Goal: Task Accomplishment & Management: Manage account settings

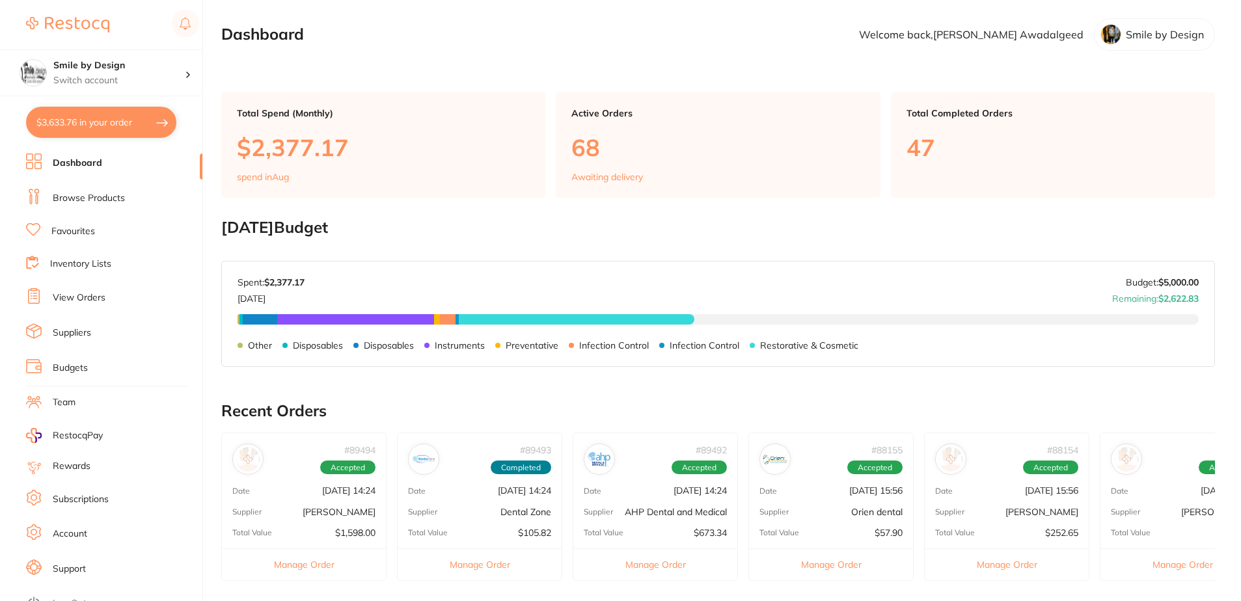
type input "2"
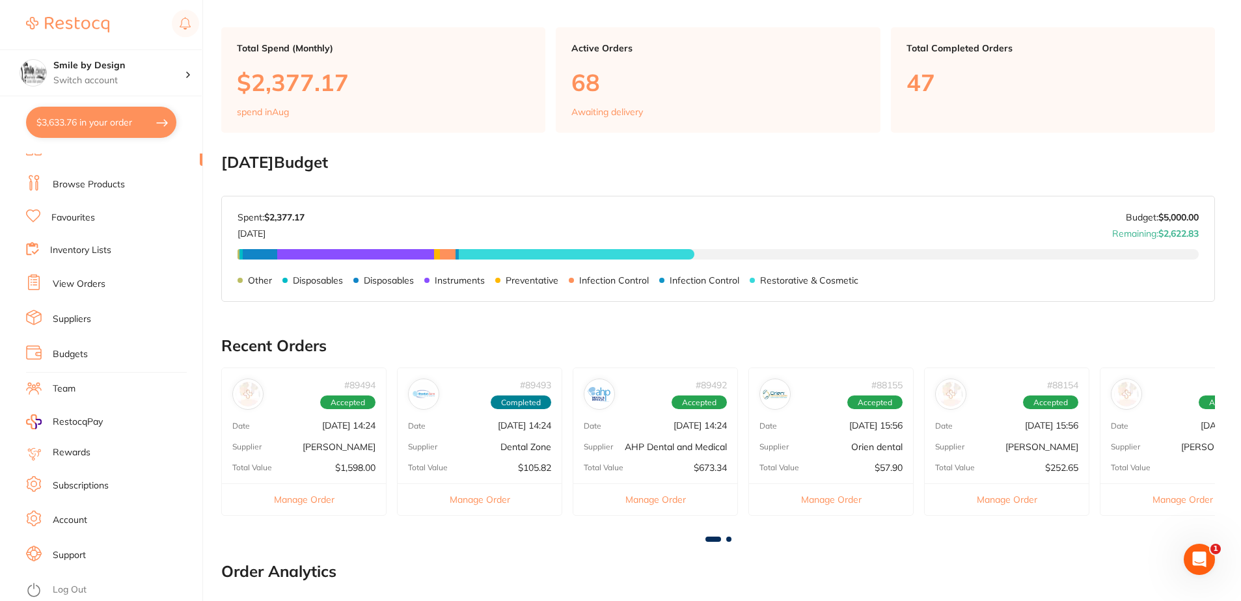
click at [298, 389] on div "# 89494 Accepted" at bounding box center [304, 389] width 164 height 42
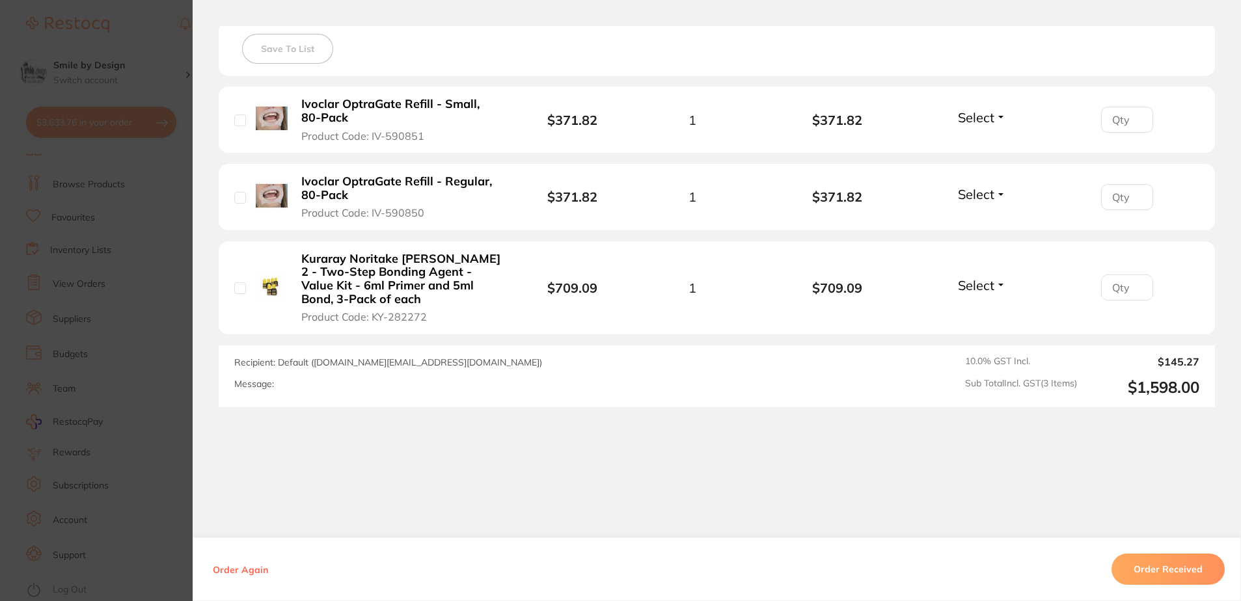
scroll to position [195, 0]
click at [175, 259] on section "Order ID: Restocq- 89494 Order Information Accepted Order Order Date [DATE] 14:…" at bounding box center [620, 300] width 1241 height 601
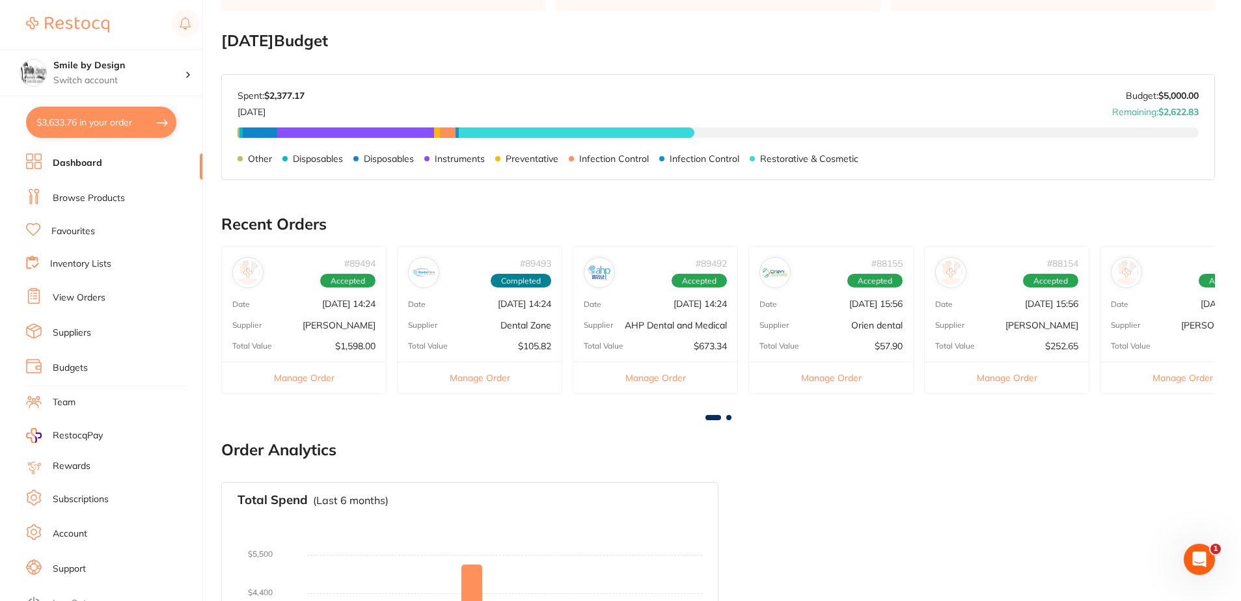
scroll to position [130, 0]
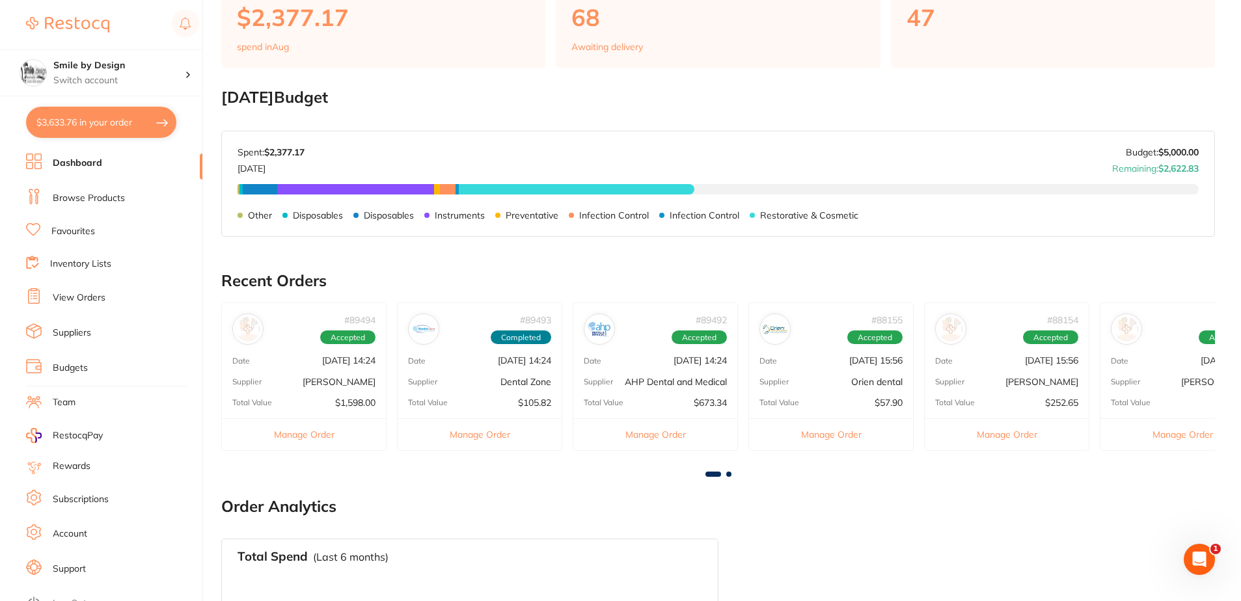
click at [131, 130] on button "$3,633.76 in your order" at bounding box center [101, 122] width 150 height 31
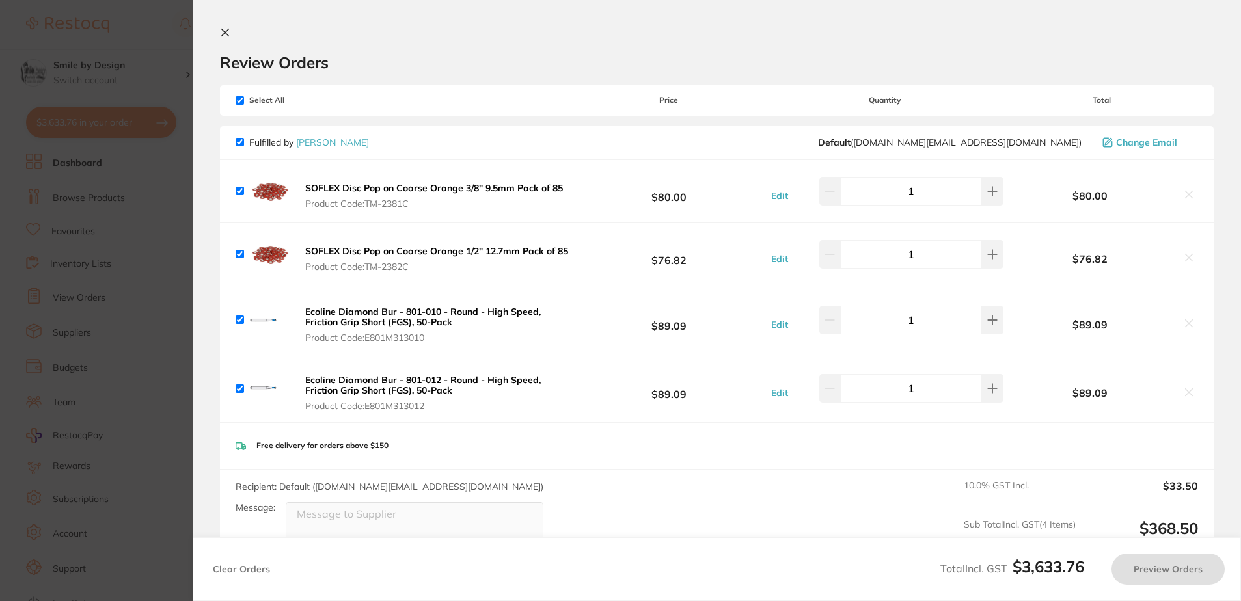
checkbox input "true"
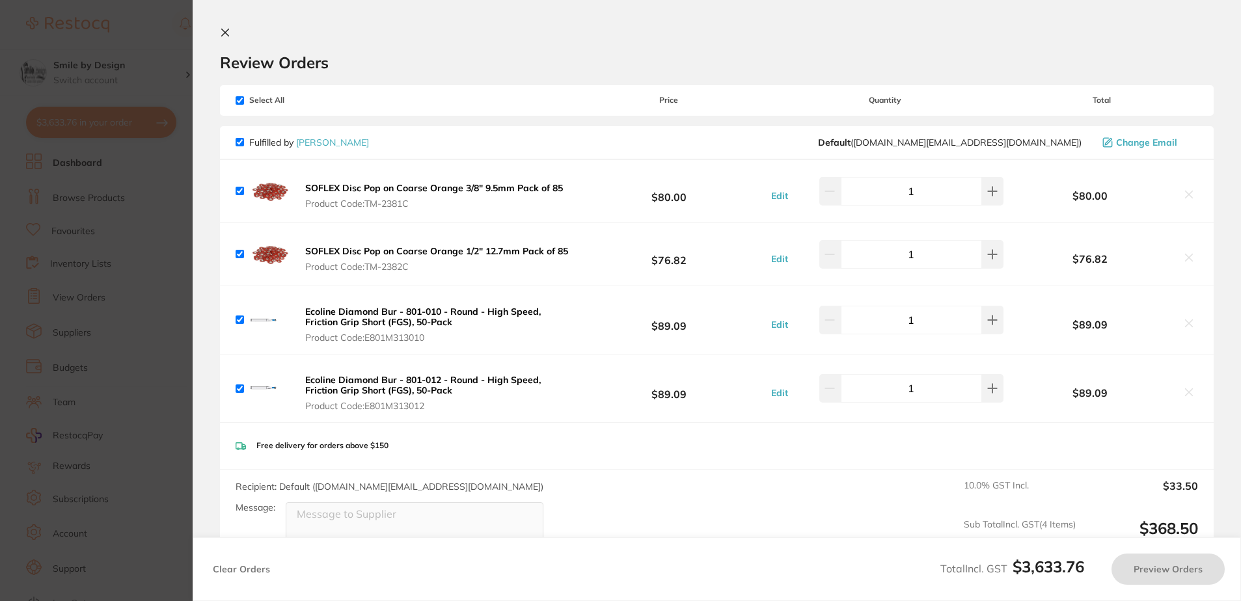
checkbox input "true"
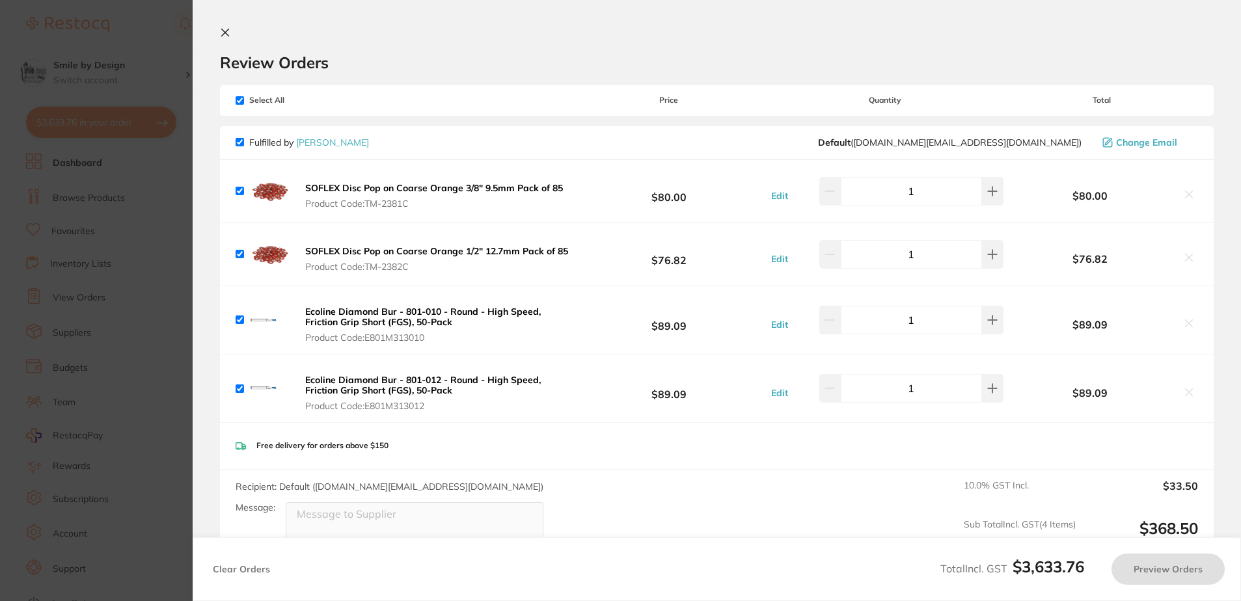
checkbox input "true"
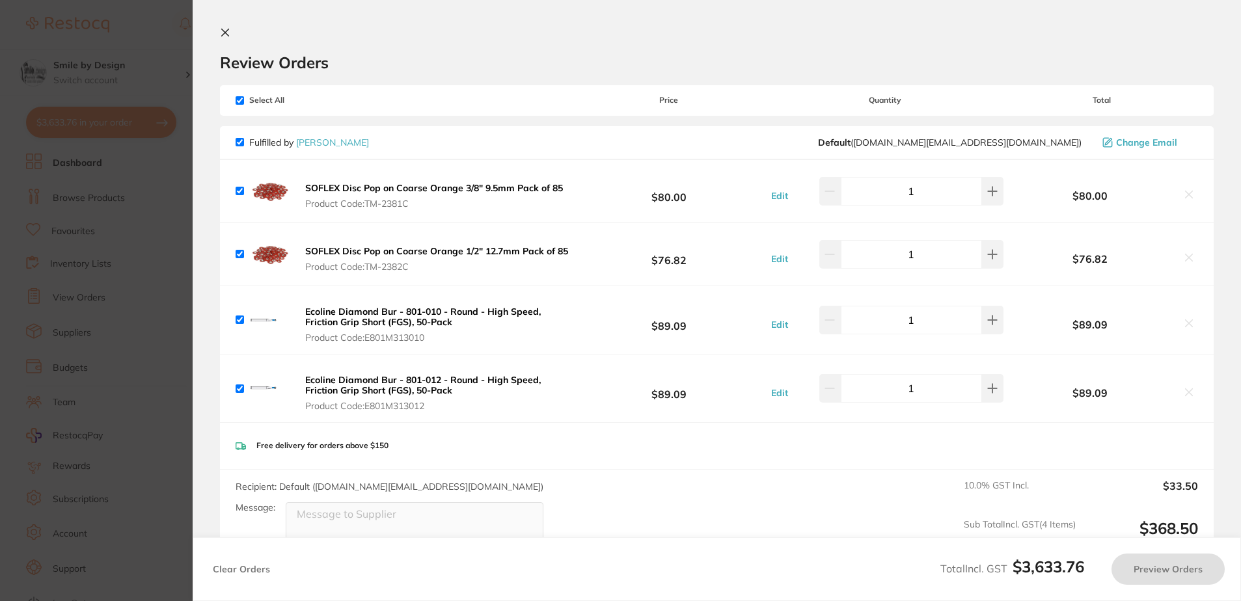
checkbox input "true"
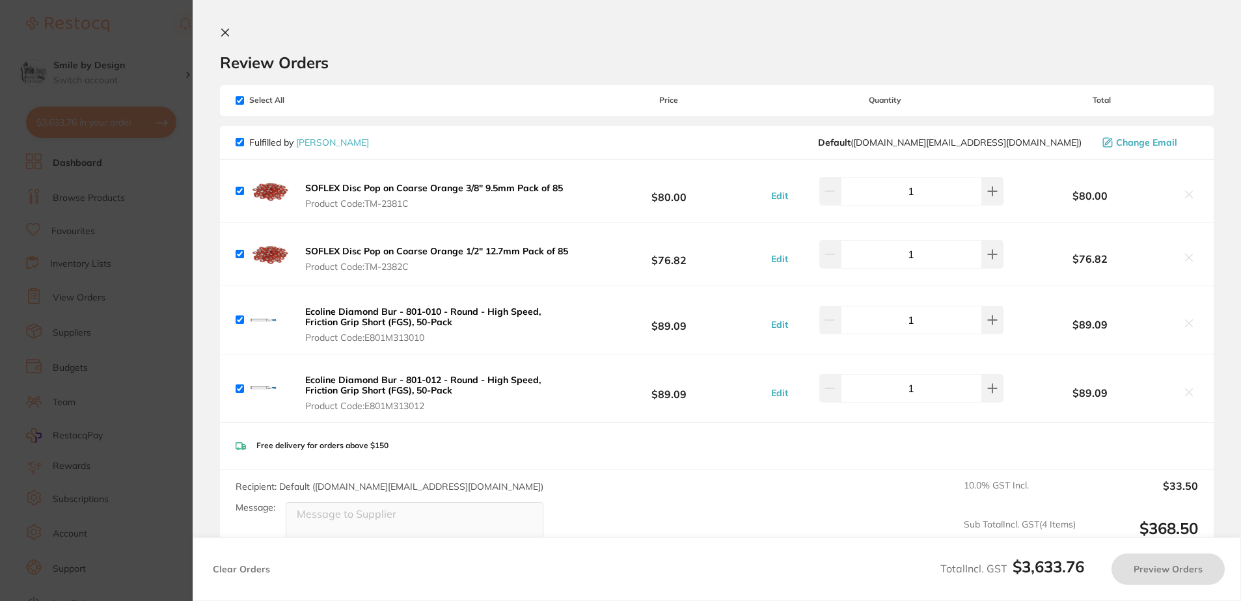
checkbox input "true"
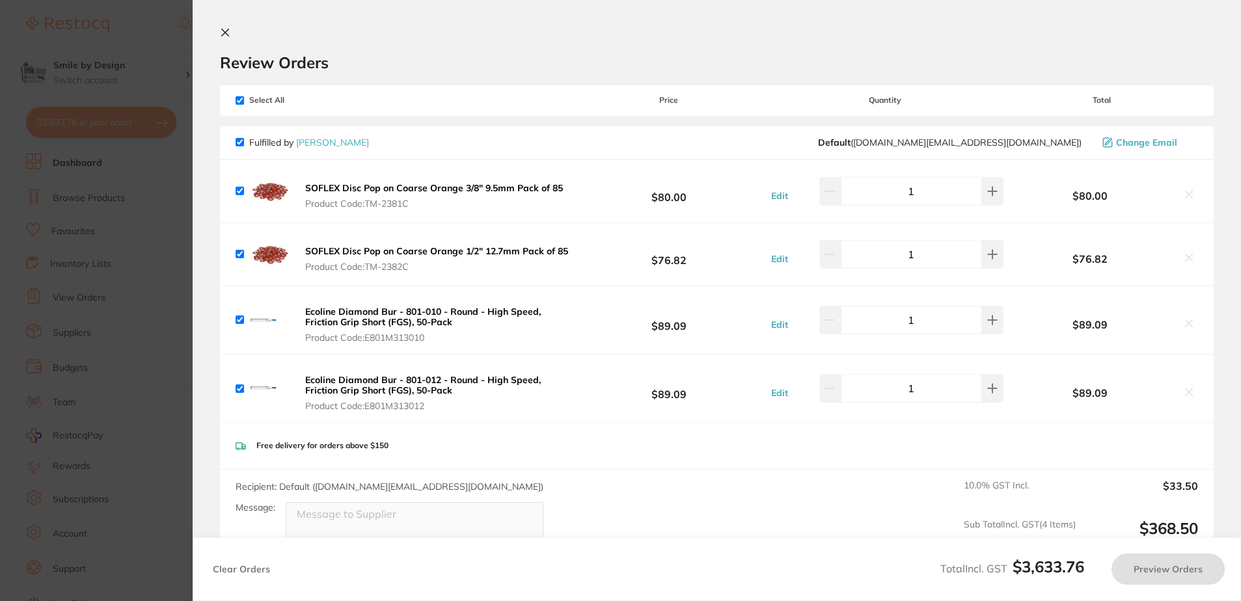
checkbox input "true"
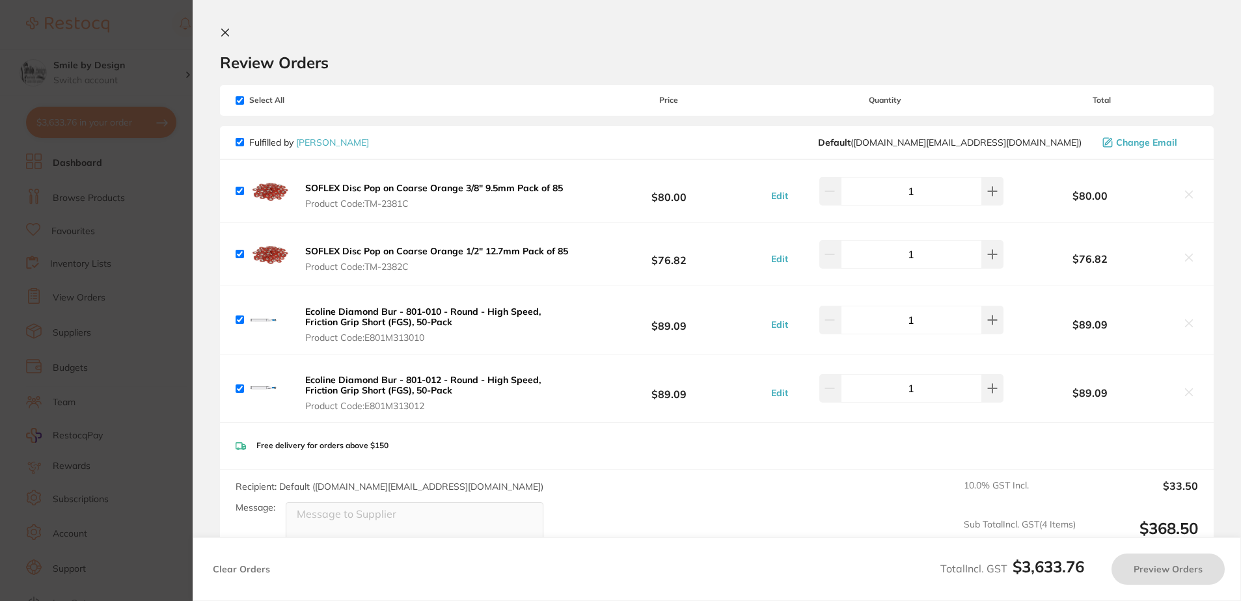
checkbox input "true"
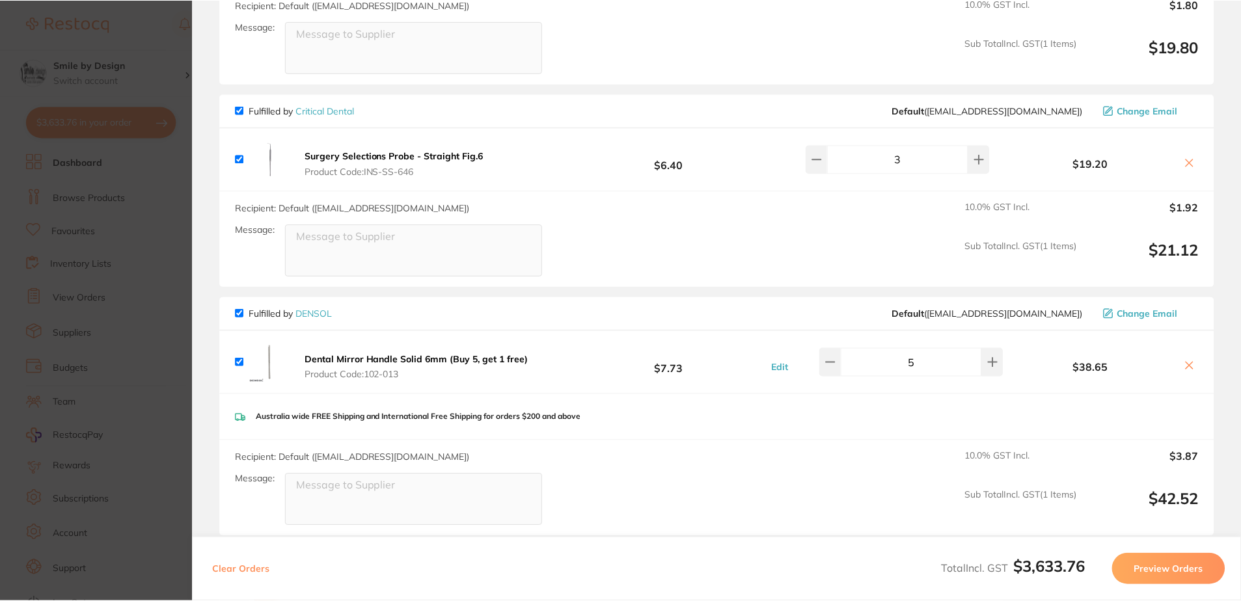
scroll to position [2539, 0]
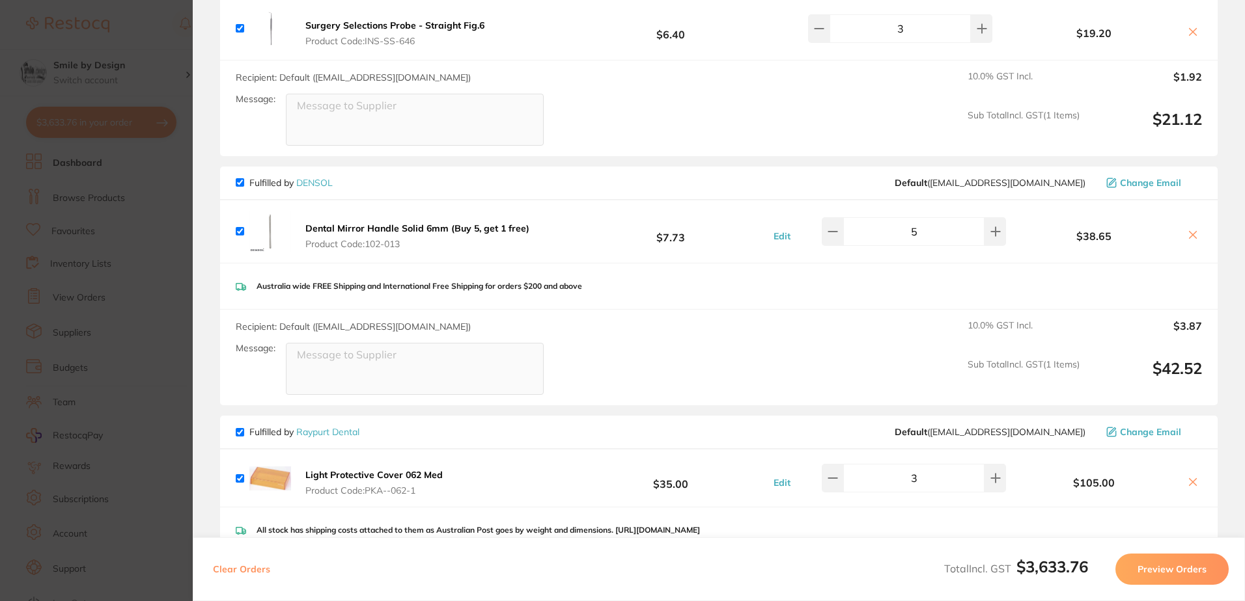
click at [180, 322] on section "Update RRP Set your pre negotiated price for this item. Item Agreed RRP (excl. …" at bounding box center [622, 300] width 1245 height 601
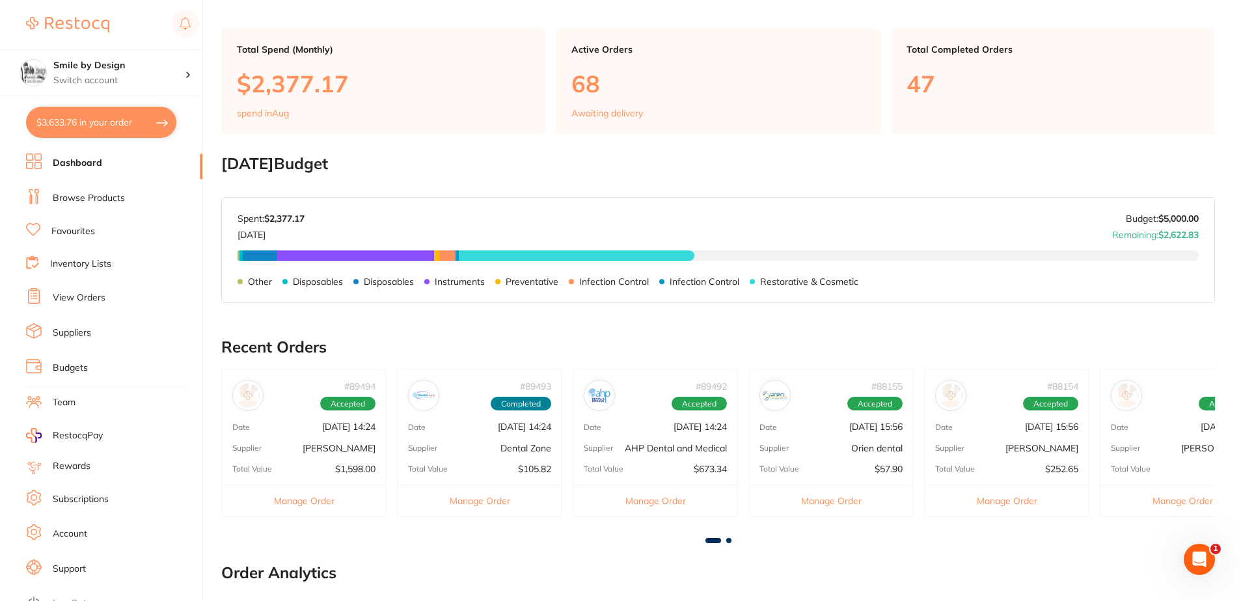
scroll to position [0, 0]
